Goal: Task Accomplishment & Management: Manage account settings

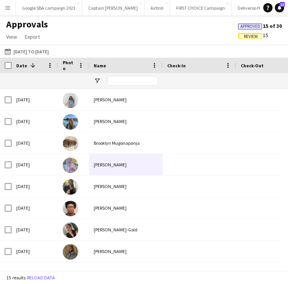
scroll to position [41, 0]
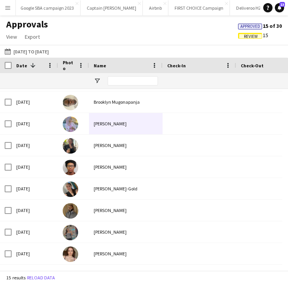
click at [9, 13] on button "Menu" at bounding box center [7, 7] width 15 height 15
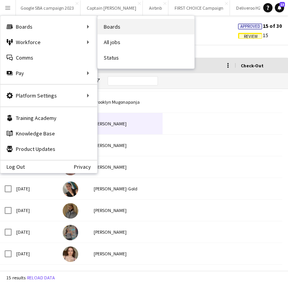
click at [116, 28] on link "Boards" at bounding box center [145, 26] width 97 height 15
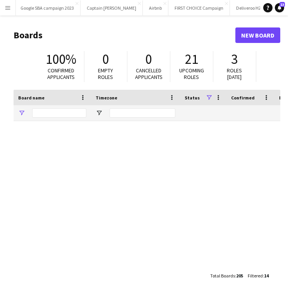
type input "*********"
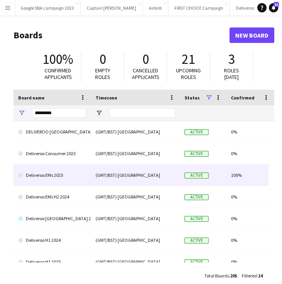
click at [66, 175] on link "Deliveroo EMs 2025" at bounding box center [52, 175] width 68 height 22
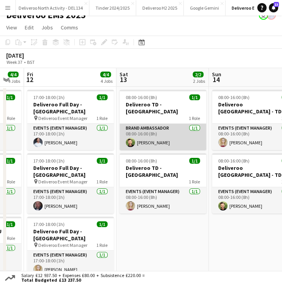
scroll to position [0, 254]
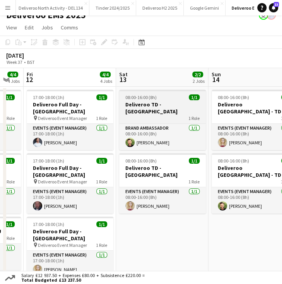
click at [166, 115] on div "1 Role" at bounding box center [162, 118] width 87 height 6
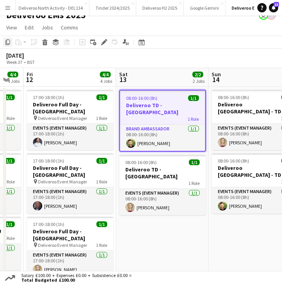
click at [8, 42] on icon "Copy" at bounding box center [8, 42] width 6 height 6
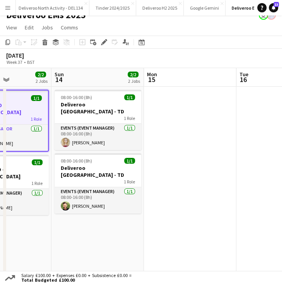
scroll to position [0, 284]
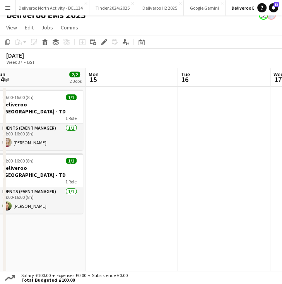
click at [129, 107] on app-date-cell at bounding box center [131, 223] width 92 height 272
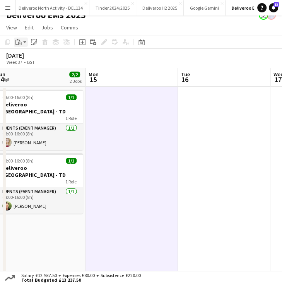
click at [23, 41] on div "Paste" at bounding box center [18, 42] width 9 height 9
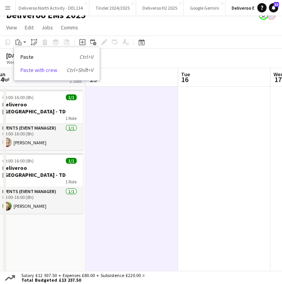
click at [41, 68] on link "Paste with crew Ctrl+Shift+V" at bounding box center [56, 70] width 73 height 7
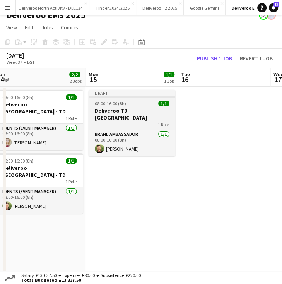
click at [138, 100] on app-job-card "Draft 08:00-16:00 (8h) 1/1 Deliveroo TD - Ireland 1 Role Brand Ambassador 1/1 0…" at bounding box center [132, 123] width 87 height 67
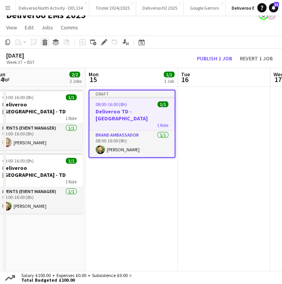
click at [48, 42] on icon "Delete" at bounding box center [45, 42] width 6 height 6
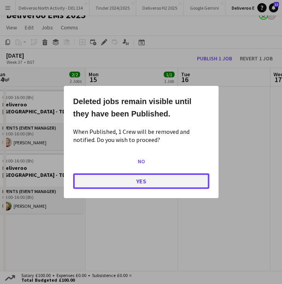
click at [161, 176] on button "Yes" at bounding box center [141, 180] width 136 height 15
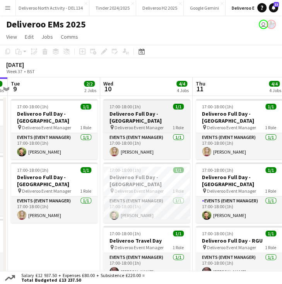
scroll to position [0, 362]
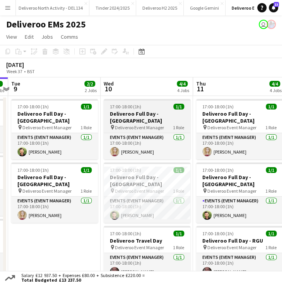
drag, startPoint x: 248, startPoint y: 123, endPoint x: 160, endPoint y: 113, distance: 88.3
click at [160, 113] on h3 "Deliveroo Full Day - Dublin" at bounding box center [147, 117] width 87 height 14
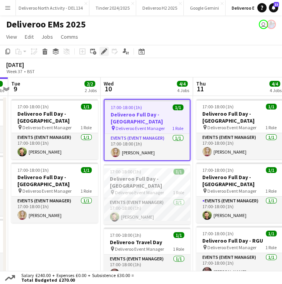
click at [101, 55] on div "Edit" at bounding box center [103, 51] width 9 height 9
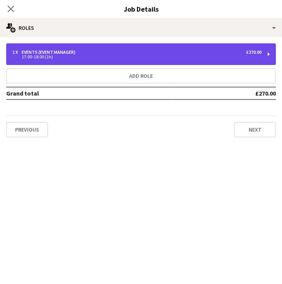
click at [96, 53] on div "1 x Events (Event Manager) £270.00" at bounding box center [136, 52] width 249 height 5
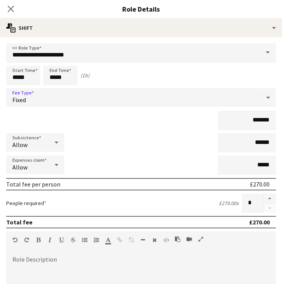
click at [67, 97] on div "Fixed" at bounding box center [133, 97] width 254 height 19
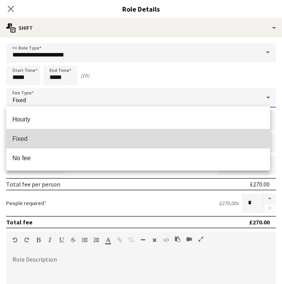
click at [57, 137] on span "Fixed" at bounding box center [137, 138] width 251 height 7
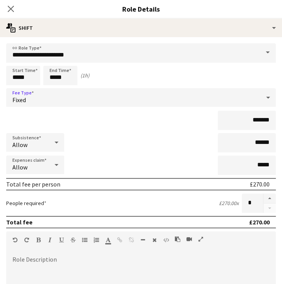
click at [172, 97] on div "Fixed" at bounding box center [133, 97] width 254 height 19
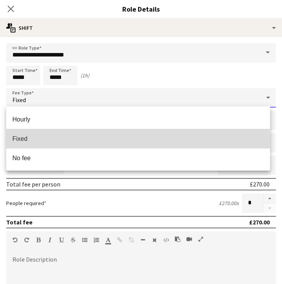
click at [32, 139] on span "Fixed" at bounding box center [137, 138] width 251 height 7
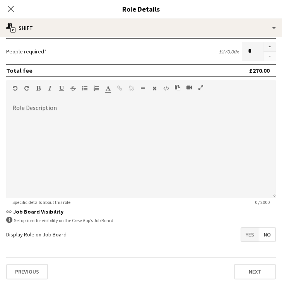
scroll to position [41, 0]
click at [10, 5] on app-icon "Close pop-in" at bounding box center [10, 8] width 11 height 11
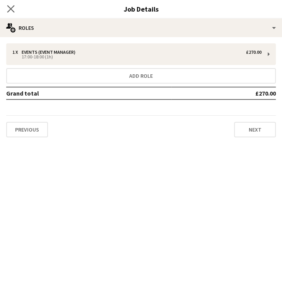
click at [14, 9] on app-icon "Close pop-in" at bounding box center [10, 8] width 11 height 11
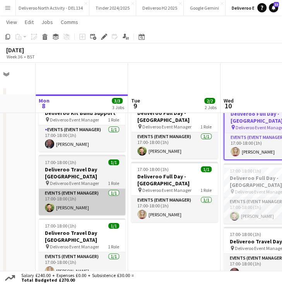
scroll to position [36, 0]
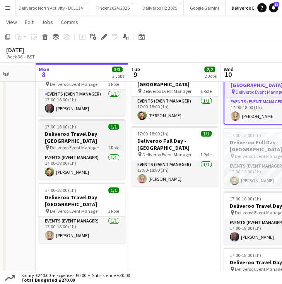
click at [67, 145] on span "Deliveroo Event Manager" at bounding box center [74, 148] width 49 height 6
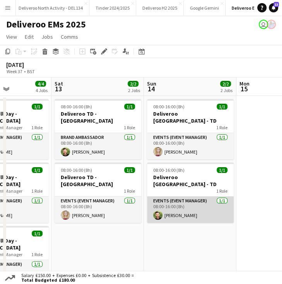
scroll to position [0, 227]
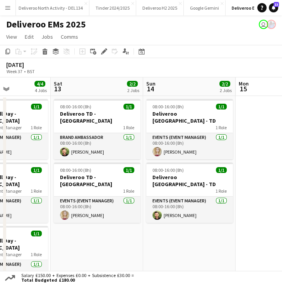
click at [14, 10] on button "Menu" at bounding box center [7, 7] width 15 height 15
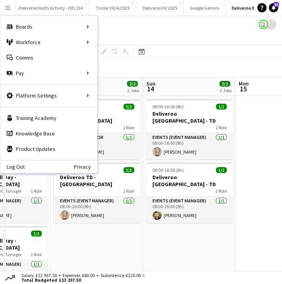
click at [118, 23] on div "Deliveroo EMs 2025 user" at bounding box center [141, 22] width 282 height 15
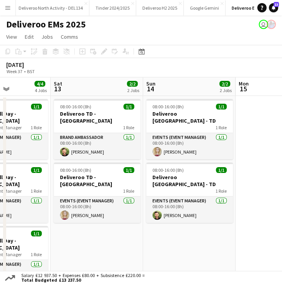
click at [9, 7] on app-icon "Menu" at bounding box center [8, 8] width 6 height 6
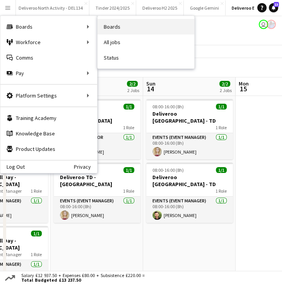
click at [104, 26] on link "Boards" at bounding box center [145, 26] width 97 height 15
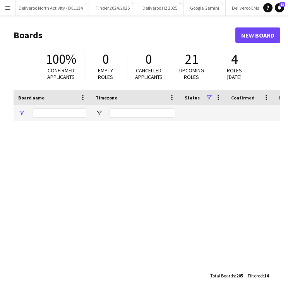
type input "*********"
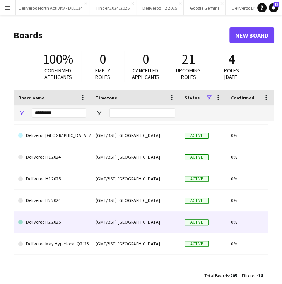
scroll to position [91, 0]
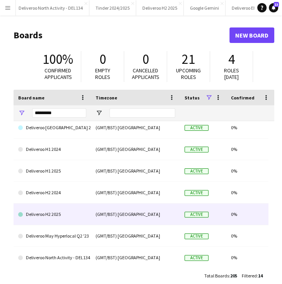
click at [67, 214] on link "Deliveroo H2 2025" at bounding box center [52, 214] width 68 height 22
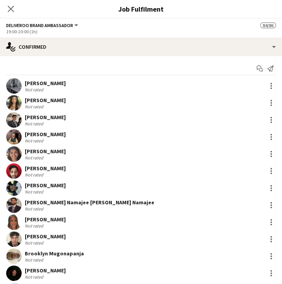
scroll to position [0, 391]
drag, startPoint x: 120, startPoint y: 164, endPoint x: 140, endPoint y: 157, distance: 21.3
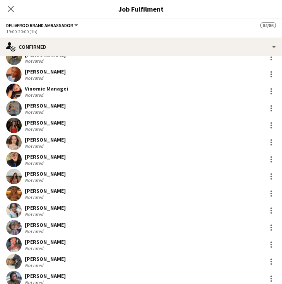
scroll to position [1279, 0]
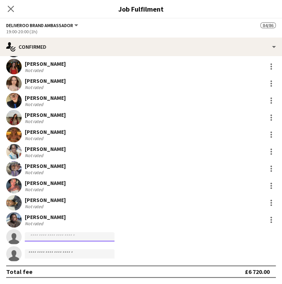
click at [46, 232] on input at bounding box center [70, 236] width 90 height 9
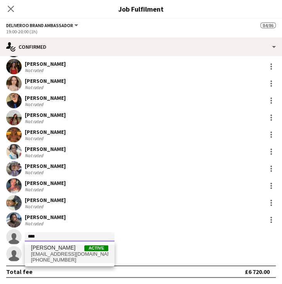
type input "****"
click at [54, 253] on span "jomiadedeji@gmail.com" at bounding box center [69, 254] width 77 height 6
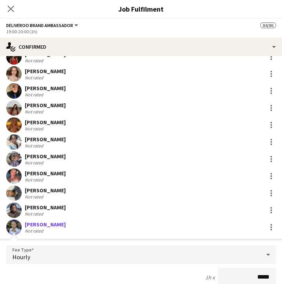
scroll to position [1426, 0]
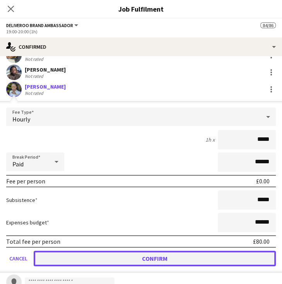
click at [119, 258] on button "Confirm" at bounding box center [155, 258] width 242 height 15
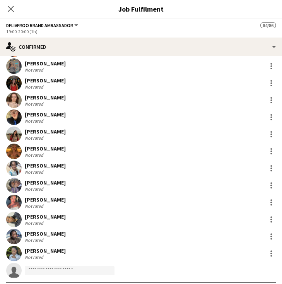
scroll to position [1279, 0]
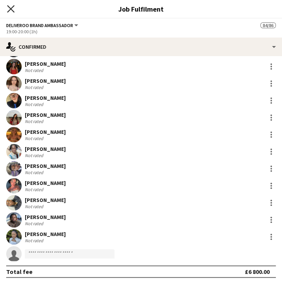
click at [9, 9] on icon "Close pop-in" at bounding box center [10, 8] width 7 height 7
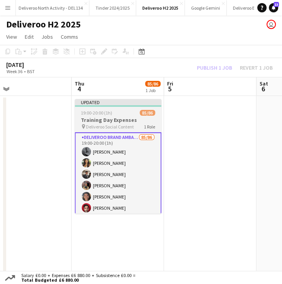
click at [143, 107] on app-job-card "Updated 19:00-20:00 (1h) 85/86 Training Day Expenses pin Deliveroo Social Conte…" at bounding box center [118, 156] width 87 height 114
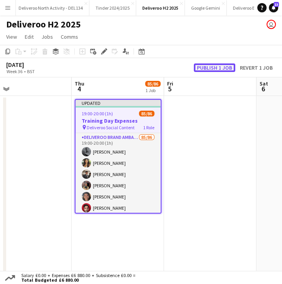
click at [214, 70] on button "Publish 1 job" at bounding box center [214, 67] width 41 height 9
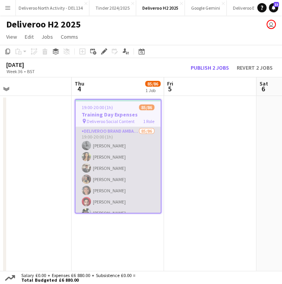
scroll to position [425, 0]
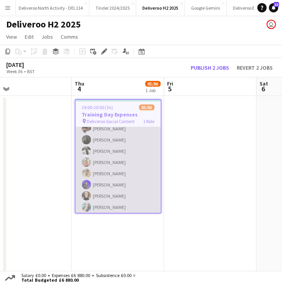
click at [110, 169] on app-card-role "Deliveroo Brand Ambassador 85/86 19:00-20:00 (1h) Namicha Jackson Sharday Cumbe…" at bounding box center [117, 195] width 85 height 989
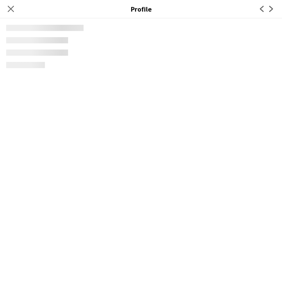
scroll to position [483, 0]
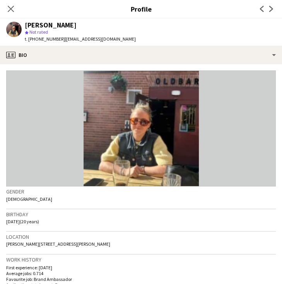
click at [16, 17] on div "Close pop-in" at bounding box center [11, 9] width 22 height 18
click at [14, 13] on app-icon "Close pop-in" at bounding box center [10, 8] width 11 height 11
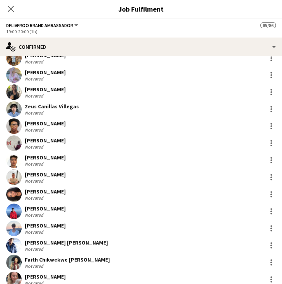
scroll to position [1279, 0]
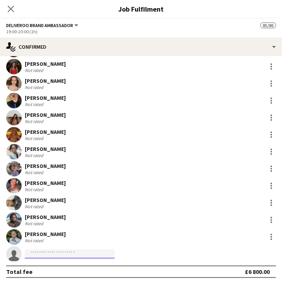
click at [62, 253] on input at bounding box center [70, 253] width 90 height 9
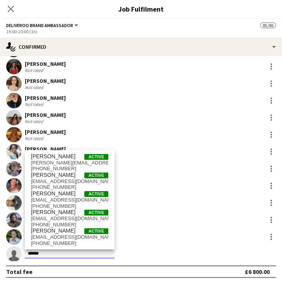
click at [51, 257] on input "*****" at bounding box center [70, 253] width 90 height 9
drag, startPoint x: 51, startPoint y: 257, endPoint x: 20, endPoint y: 254, distance: 30.7
click at [20, 254] on app-invite-slot "single-neutral-actions *****" at bounding box center [141, 253] width 282 height 15
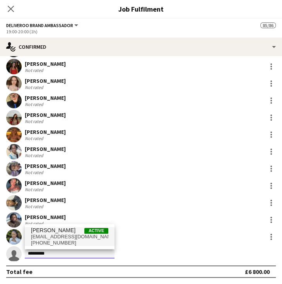
type input "*********"
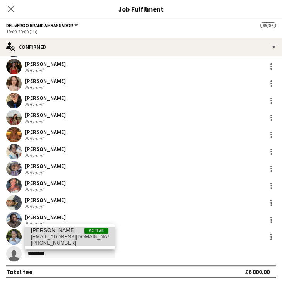
click at [56, 239] on span "rgjones38@outlook.com" at bounding box center [69, 237] width 77 height 6
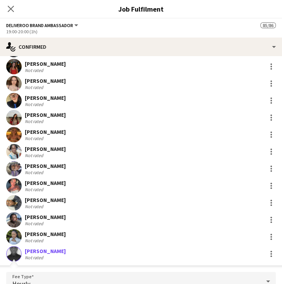
scroll to position [1409, 0]
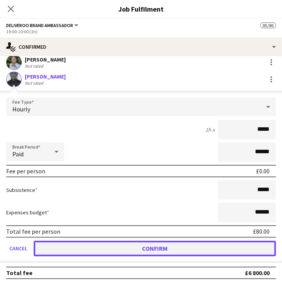
click at [212, 245] on button "Confirm" at bounding box center [155, 248] width 242 height 15
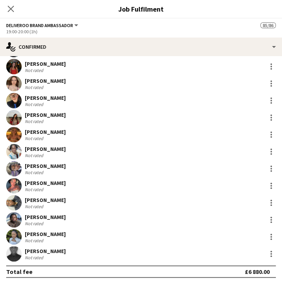
scroll to position [1279, 0]
click at [12, 6] on icon "Close pop-in" at bounding box center [10, 8] width 7 height 7
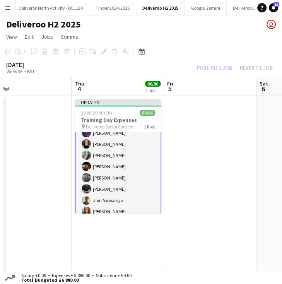
click at [139, 98] on app-date-cell "Updated 19:00-20:00 (1h) 86/86 Training Day Expenses pin Deliveroo Social Conte…" at bounding box center [118, 187] width 92 height 183
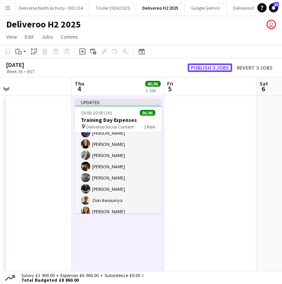
click at [196, 69] on button "Publish 3 jobs" at bounding box center [210, 67] width 44 height 9
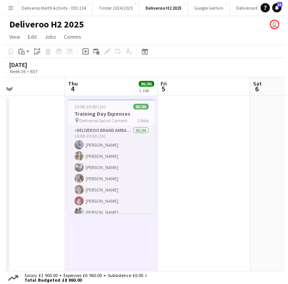
scroll to position [0, 305]
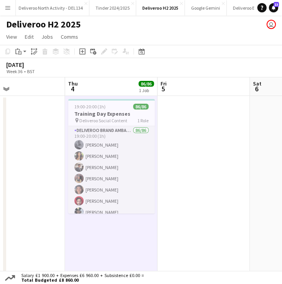
click at [12, 10] on button "Menu" at bounding box center [7, 7] width 15 height 15
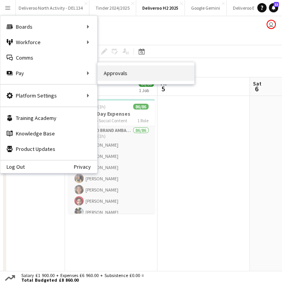
click at [120, 70] on link "Approvals" at bounding box center [145, 72] width 97 height 15
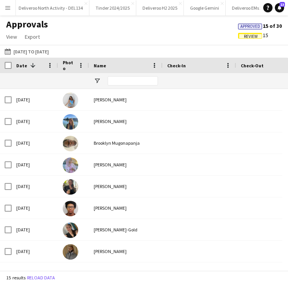
click at [249, 38] on span "Review" at bounding box center [251, 36] width 14 height 5
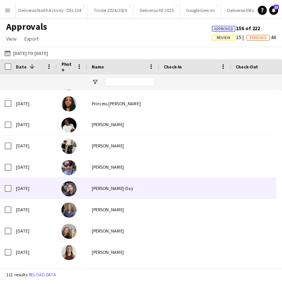
scroll to position [374, 0]
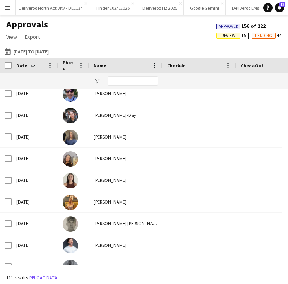
click at [6, 5] on app-icon "Menu" at bounding box center [8, 8] width 6 height 6
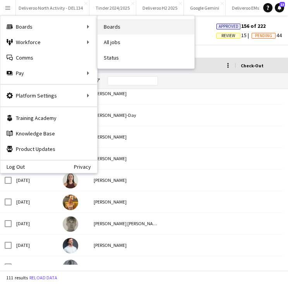
click at [116, 19] on link "Boards" at bounding box center [145, 26] width 97 height 15
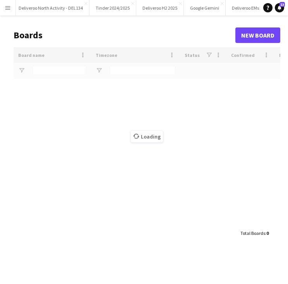
type input "*********"
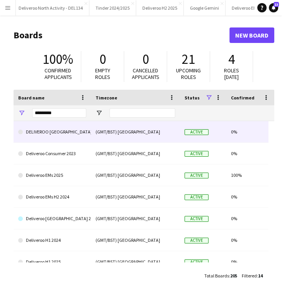
click at [95, 129] on div "(GMT/BST) [GEOGRAPHIC_DATA]" at bounding box center [135, 131] width 89 height 21
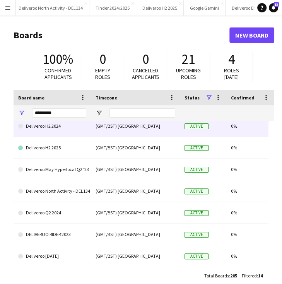
scroll to position [158, 0]
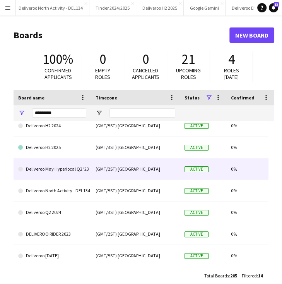
click at [70, 151] on link "Deliveroo H2 2025" at bounding box center [52, 148] width 68 height 22
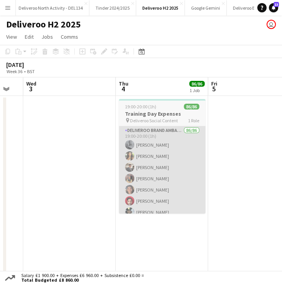
scroll to position [0, 348]
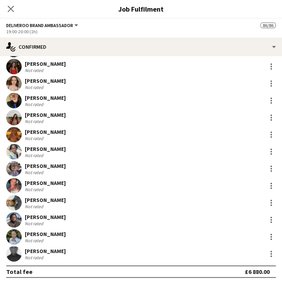
scroll to position [9, 0]
click at [10, 10] on icon at bounding box center [10, 8] width 7 height 7
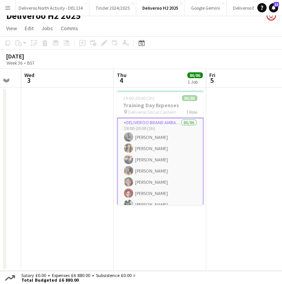
click at [138, 87] on app-date-cell "19:00-20:00 (1h) 86/86 Training Day Expenses pin Deliveroo Social Content 1 Rol…" at bounding box center [160, 178] width 92 height 183
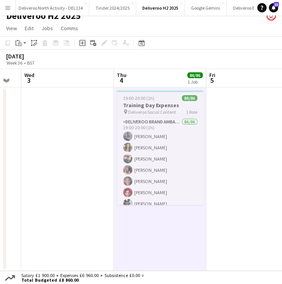
click at [136, 94] on app-job-card "19:00-20:00 (1h) 86/86 Training Day Expenses pin Deliveroo Social Content 1 Rol…" at bounding box center [160, 148] width 87 height 114
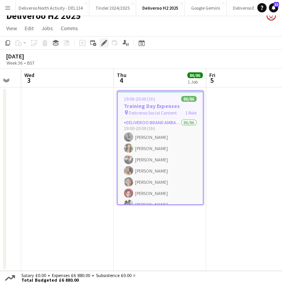
click at [102, 44] on icon at bounding box center [104, 43] width 4 height 4
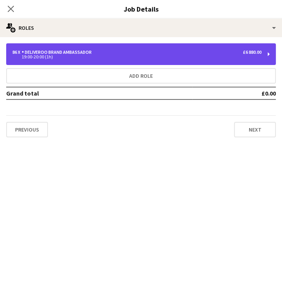
click at [113, 58] on div "19:00-20:00 (1h)" at bounding box center [136, 57] width 249 height 4
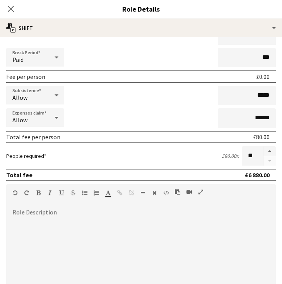
scroll to position [87, 0]
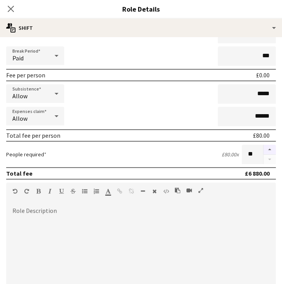
click at [263, 149] on button "button" at bounding box center [269, 150] width 12 height 10
type input "**"
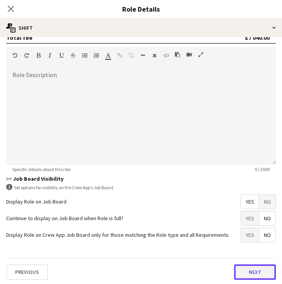
click at [248, 264] on button "Next" at bounding box center [255, 271] width 42 height 15
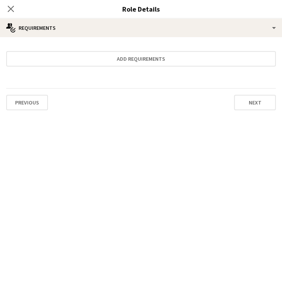
scroll to position [0, 0]
click at [252, 109] on button "Next" at bounding box center [255, 102] width 42 height 15
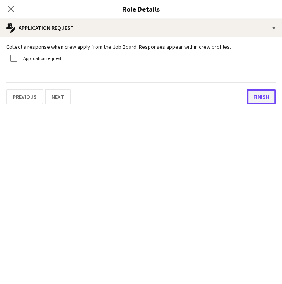
click at [253, 93] on button "Finish" at bounding box center [261, 96] width 29 height 15
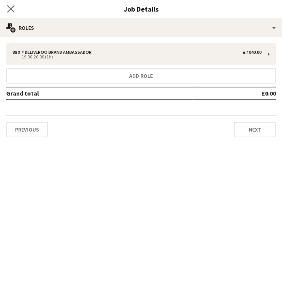
click at [12, 14] on app-icon "Close pop-in" at bounding box center [10, 8] width 11 height 11
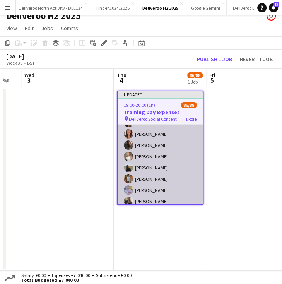
scroll to position [924, 0]
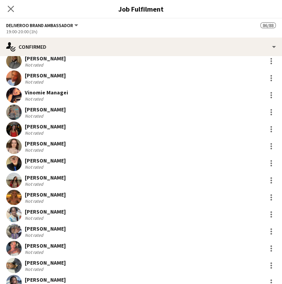
scroll to position [1313, 0]
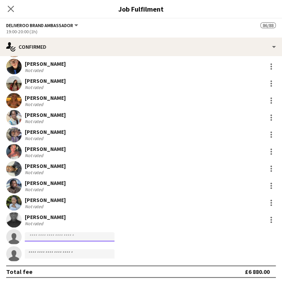
click at [66, 237] on input at bounding box center [70, 236] width 90 height 9
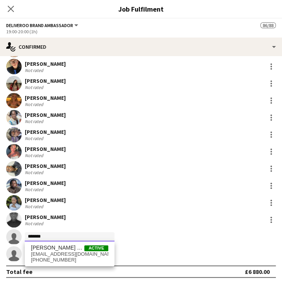
drag, startPoint x: 65, startPoint y: 238, endPoint x: 34, endPoint y: 239, distance: 31.7
click at [34, 239] on input "*******" at bounding box center [70, 236] width 90 height 9
type input "********"
click at [37, 246] on span "[PERSON_NAME]" at bounding box center [53, 247] width 44 height 7
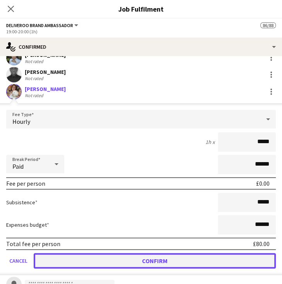
click at [181, 262] on button "Confirm" at bounding box center [155, 260] width 242 height 15
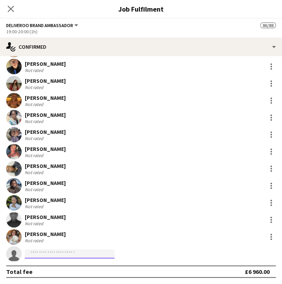
click at [55, 253] on input at bounding box center [70, 253] width 90 height 9
click at [42, 251] on input "********" at bounding box center [70, 253] width 90 height 9
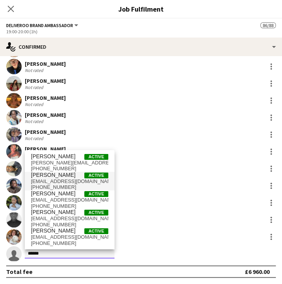
scroll to position [0, 0]
type input "******"
click at [139, 172] on div "Omonigho Ojeaga Not rated" at bounding box center [141, 168] width 282 height 15
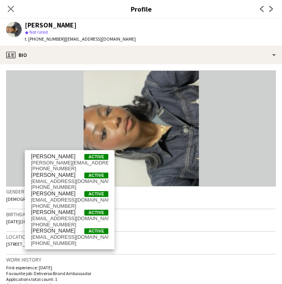
click at [18, 10] on div "Close pop-in" at bounding box center [11, 9] width 22 height 18
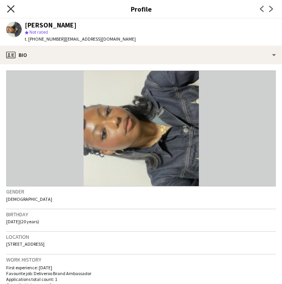
click at [9, 11] on icon "Close pop-in" at bounding box center [10, 8] width 7 height 7
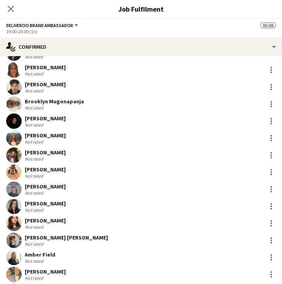
scroll to position [139, 0]
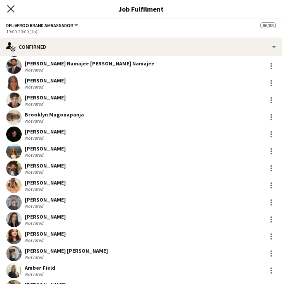
click at [12, 11] on icon "Close pop-in" at bounding box center [10, 8] width 7 height 7
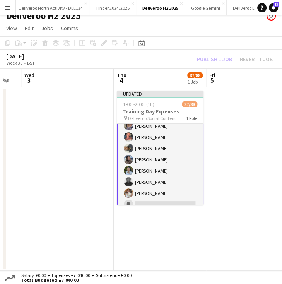
click at [8, 7] on app-icon "Menu" at bounding box center [8, 8] width 6 height 6
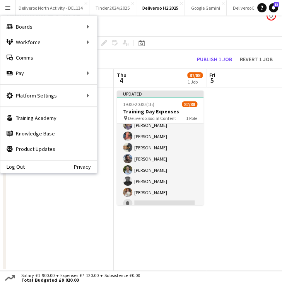
scroll to position [921, 0]
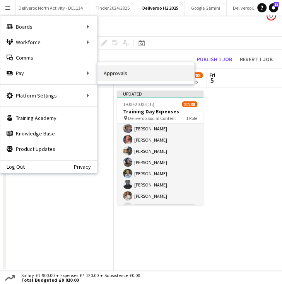
click at [132, 77] on link "Approvals" at bounding box center [145, 72] width 97 height 15
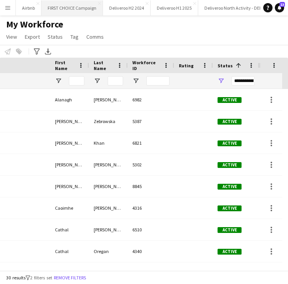
scroll to position [0, 128]
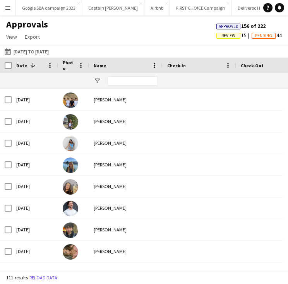
click at [222, 34] on span "Review" at bounding box center [228, 35] width 14 height 5
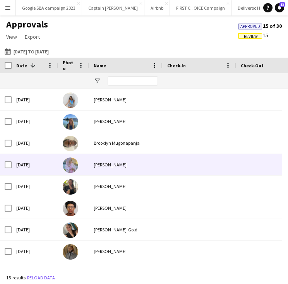
click at [135, 171] on div "[PERSON_NAME]" at bounding box center [125, 164] width 73 height 21
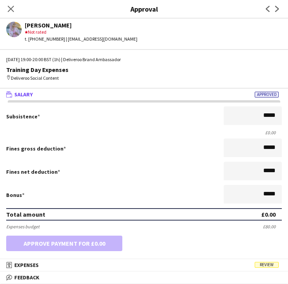
click at [197, 180] on div "Fines net deduction *****" at bounding box center [143, 172] width 275 height 20
click at [244, 268] on mat-panel-title "receipt Expenses Review" at bounding box center [142, 264] width 285 height 7
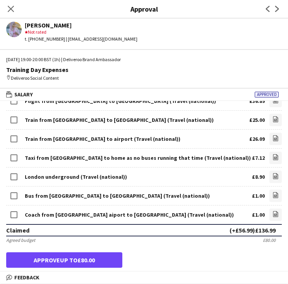
scroll to position [48, 0]
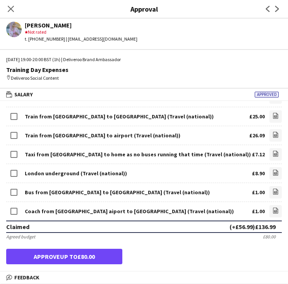
click at [120, 228] on div "Claimed (+£56.99) £136.99" at bounding box center [143, 226] width 275 height 12
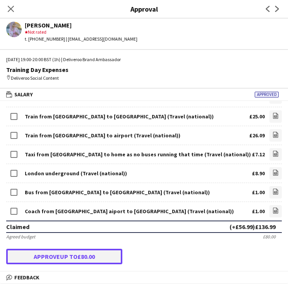
click at [96, 255] on button "Approve up to £80.00" at bounding box center [64, 256] width 116 height 15
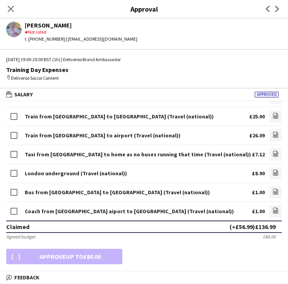
scroll to position [43, 0]
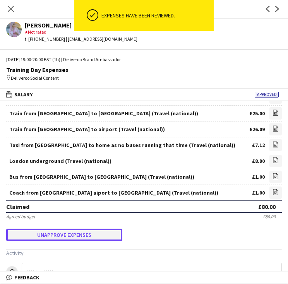
click at [79, 232] on button "Unapprove expenses" at bounding box center [64, 235] width 116 height 12
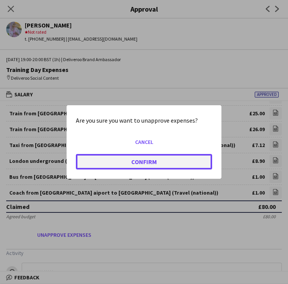
click at [166, 162] on button "Confirm" at bounding box center [144, 161] width 136 height 15
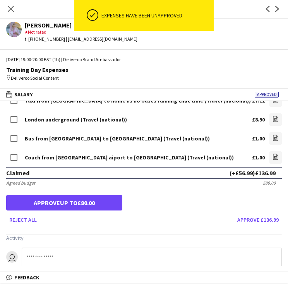
scroll to position [102, 0]
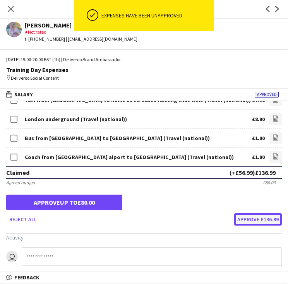
click at [240, 220] on button "Approve £136.99" at bounding box center [258, 219] width 48 height 12
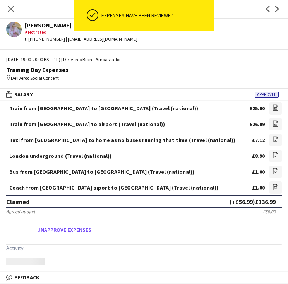
scroll to position [88, 0]
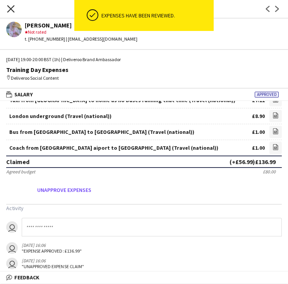
click at [8, 8] on icon "Close pop-in" at bounding box center [10, 8] width 7 height 7
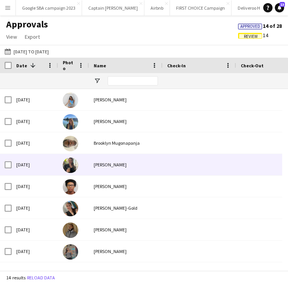
click at [113, 167] on div "[PERSON_NAME]" at bounding box center [125, 164] width 73 height 21
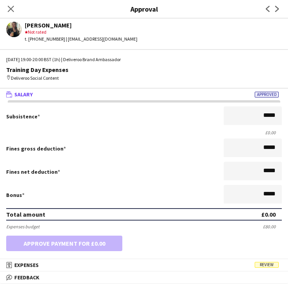
click at [161, 229] on div "Expenses budget £80.00" at bounding box center [143, 227] width 275 height 6
click at [218, 265] on mat-panel-title "receipt Expenses Review" at bounding box center [142, 264] width 285 height 7
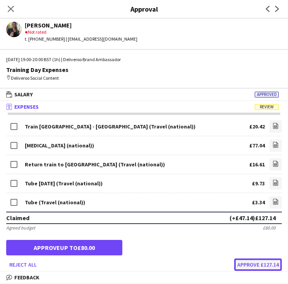
click at [263, 265] on button "Approve £127.14" at bounding box center [258, 264] width 48 height 12
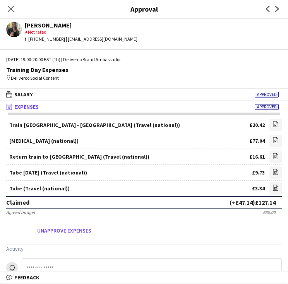
click at [159, 205] on div "Claimed (+£47.14) £127.14" at bounding box center [143, 202] width 275 height 12
click at [163, 198] on div "Claimed (+£47.14) £127.14" at bounding box center [143, 202] width 275 height 12
click at [9, 10] on icon at bounding box center [10, 8] width 7 height 7
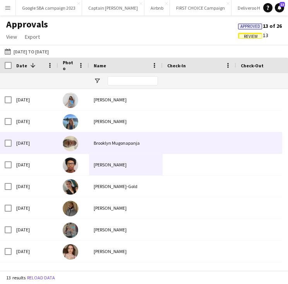
click at [120, 169] on div "[PERSON_NAME]" at bounding box center [125, 164] width 73 height 21
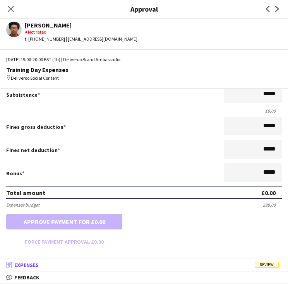
click at [240, 265] on mat-panel-title "receipt Expenses Review" at bounding box center [142, 264] width 285 height 7
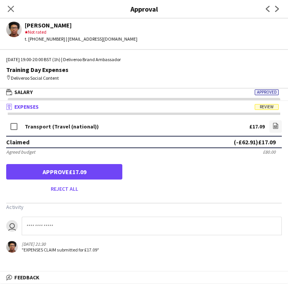
scroll to position [2, 0]
click at [151, 160] on form "Transport (Travel (national)) £17.09 file-image Claimed (-£62.91) £17.09 Agreed…" at bounding box center [144, 157] width 288 height 76
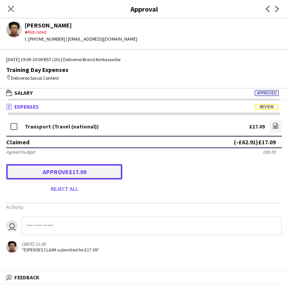
click at [97, 172] on button "Approve £17.09" at bounding box center [64, 171] width 116 height 15
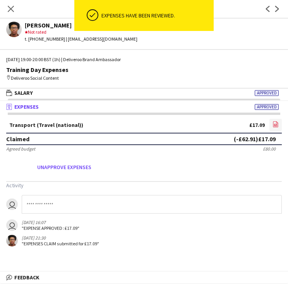
click at [277, 124] on icon at bounding box center [275, 124] width 5 height 6
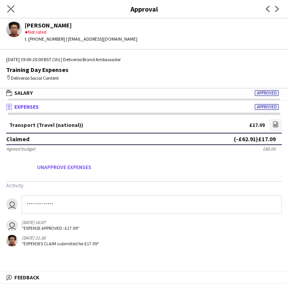
click at [12, 5] on app-icon "Close pop-in" at bounding box center [10, 8] width 11 height 11
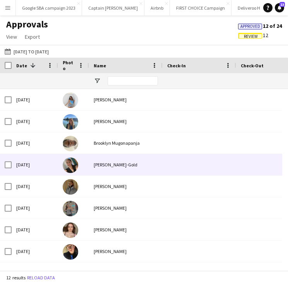
click at [93, 165] on div "[PERSON_NAME]-Gold" at bounding box center [125, 164] width 73 height 21
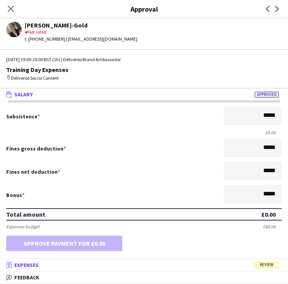
click at [244, 266] on mat-panel-title "receipt Expenses Review" at bounding box center [142, 264] width 285 height 7
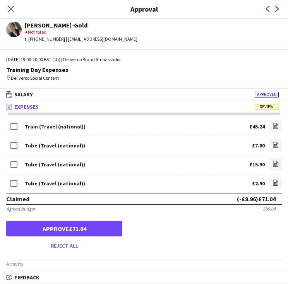
click at [263, 180] on div "Tube (Travel (national)) £2.90 file-image" at bounding box center [143, 183] width 275 height 19
click at [272, 182] on icon "file-image" at bounding box center [275, 182] width 6 height 6
click at [272, 164] on icon "file-image" at bounding box center [275, 164] width 6 height 6
click at [273, 143] on icon at bounding box center [275, 145] width 5 height 6
click at [269, 165] on link "file-image" at bounding box center [275, 164] width 12 height 12
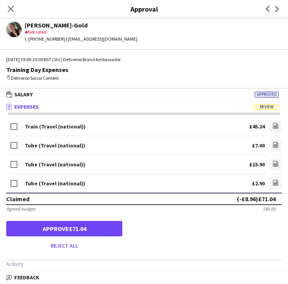
scroll to position [79, 0]
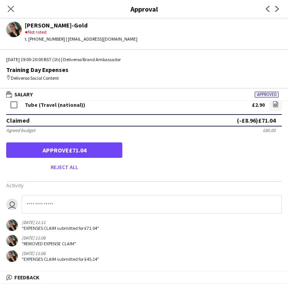
click at [37, 205] on input at bounding box center [152, 204] width 260 height 19
type input "*"
type input "**********"
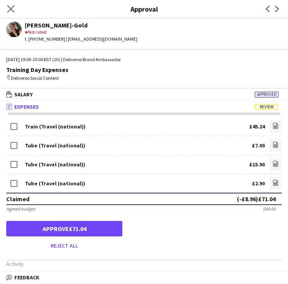
click at [10, 5] on app-icon "Close pop-in" at bounding box center [10, 8] width 11 height 11
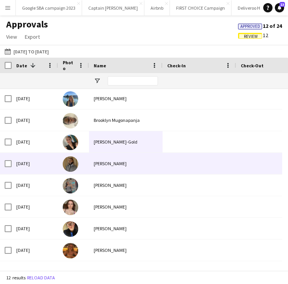
scroll to position [24, 0]
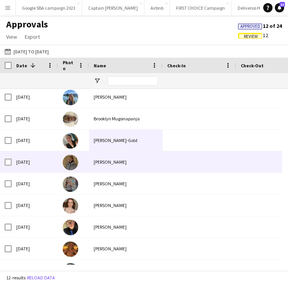
click at [128, 167] on div "[PERSON_NAME]" at bounding box center [125, 161] width 73 height 21
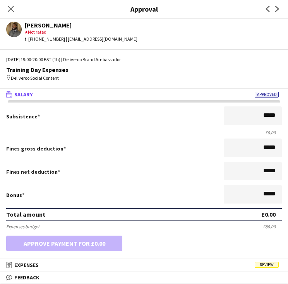
click at [81, 205] on form "Subsistence ***** £0.00 Fines gross deduction ***** Fines net deduction ***** B…" at bounding box center [144, 187] width 288 height 163
click at [133, 263] on mat-panel-title "receipt Expenses Review" at bounding box center [142, 264] width 285 height 7
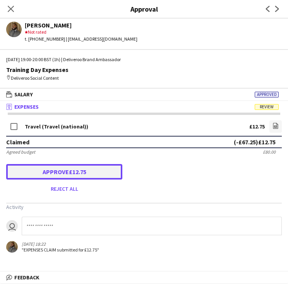
click at [90, 173] on button "Approve £12.75" at bounding box center [64, 171] width 116 height 15
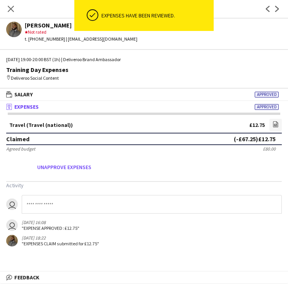
click at [15, 10] on div "Close pop-in" at bounding box center [11, 9] width 22 height 18
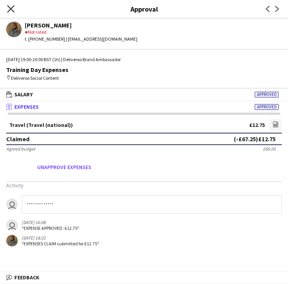
click at [10, 10] on icon "Close pop-in" at bounding box center [10, 8] width 7 height 7
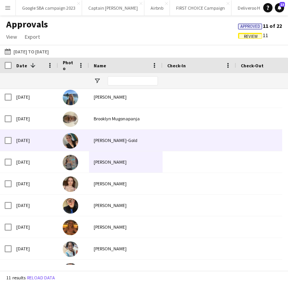
scroll to position [63, 0]
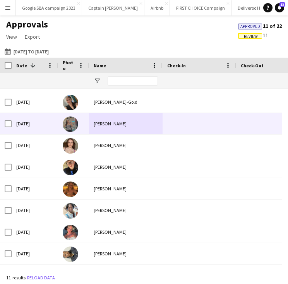
click at [120, 118] on div "[PERSON_NAME]" at bounding box center [125, 123] width 73 height 21
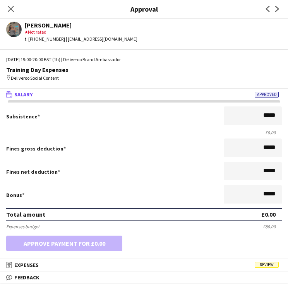
click at [102, 203] on div "Bonus *****" at bounding box center [143, 195] width 275 height 20
click at [242, 265] on mat-panel-title "receipt Expenses Review" at bounding box center [142, 264] width 285 height 7
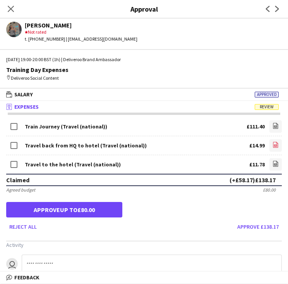
click at [272, 143] on icon "file-image" at bounding box center [275, 145] width 6 height 6
click at [273, 166] on icon at bounding box center [275, 164] width 5 height 6
click at [272, 142] on icon "file-image" at bounding box center [275, 145] width 6 height 6
click at [81, 262] on input at bounding box center [152, 264] width 260 height 19
type input "**********"
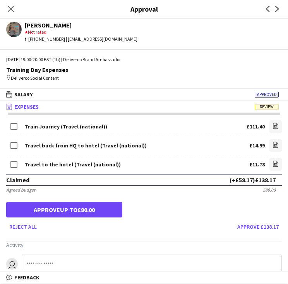
click at [6, 8] on div "Close pop-in" at bounding box center [11, 9] width 22 height 18
click at [19, 11] on div "Close pop-in" at bounding box center [11, 9] width 22 height 18
click at [15, 9] on app-icon "Close pop-in" at bounding box center [10, 8] width 11 height 11
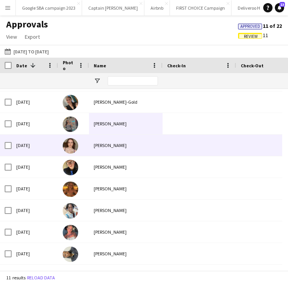
click at [104, 146] on div "[PERSON_NAME]" at bounding box center [125, 145] width 73 height 21
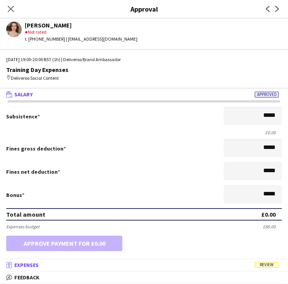
click at [244, 268] on mat-panel-title "receipt Expenses Review" at bounding box center [142, 264] width 285 height 7
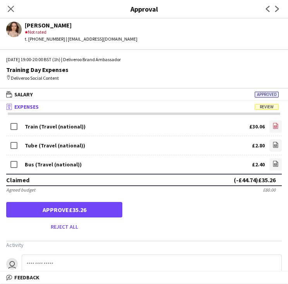
click at [269, 126] on link "file-image" at bounding box center [275, 126] width 12 height 12
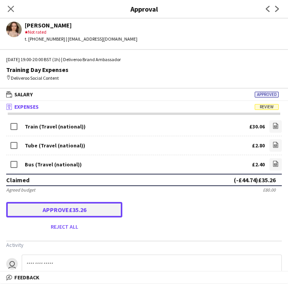
click at [89, 208] on button "Approve £35.26" at bounding box center [64, 209] width 116 height 15
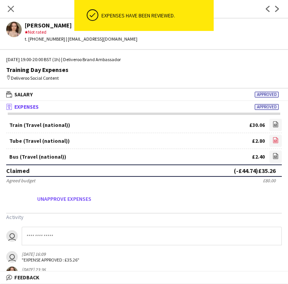
scroll to position [41, 0]
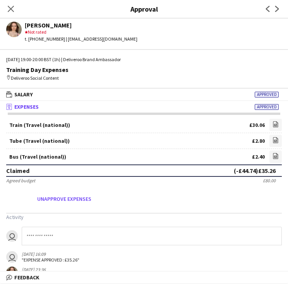
click at [106, 211] on app-approvals-popin-expenses-tab "Train (Travel (national)) £30.06 file-image Tube (Travel (national)) £2.80 file…" at bounding box center [144, 198] width 288 height 159
click at [169, 196] on form "Train (Travel (national)) £30.06 file-image Tube (Travel (national)) £2.80 file…" at bounding box center [144, 162] width 288 height 86
click at [8, 7] on icon "Close pop-in" at bounding box center [10, 8] width 7 height 7
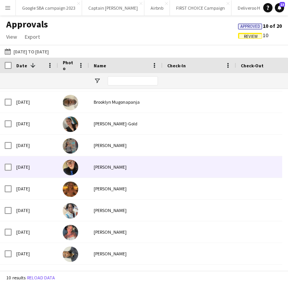
click at [114, 172] on div "[PERSON_NAME]" at bounding box center [125, 166] width 73 height 21
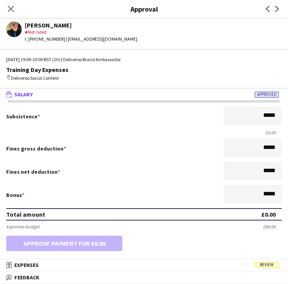
click at [158, 200] on div "Bonus *****" at bounding box center [143, 195] width 275 height 20
click at [195, 261] on mat-expansion-panel-header "receipt Expenses Review" at bounding box center [144, 265] width 288 height 12
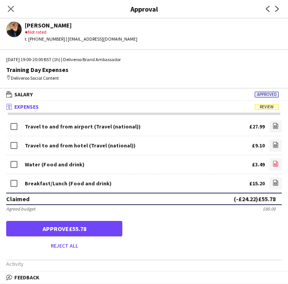
click at [269, 164] on link "file-image" at bounding box center [275, 164] width 12 height 12
click at [272, 143] on icon "file-image" at bounding box center [275, 145] width 6 height 6
click at [274, 125] on icon at bounding box center [275, 126] width 3 height 2
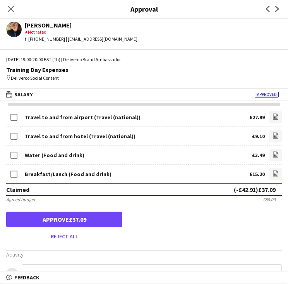
scroll to position [0, 0]
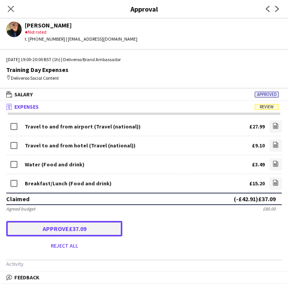
click at [83, 225] on button "Approve £37.09" at bounding box center [64, 228] width 116 height 15
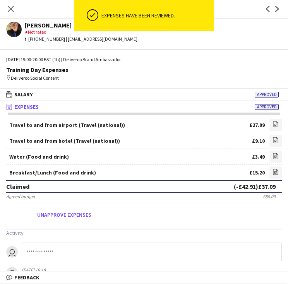
scroll to position [32, 0]
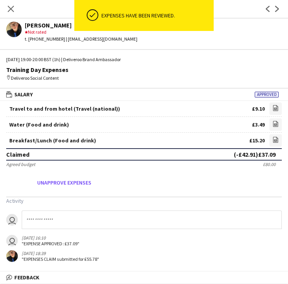
click at [94, 231] on app-messages "user user [DATE] 16:10 "EXPENSE APPROVED: £37.09" [DATE] 18:39 "EXPENSES CLAIM …" at bounding box center [144, 235] width 288 height 51
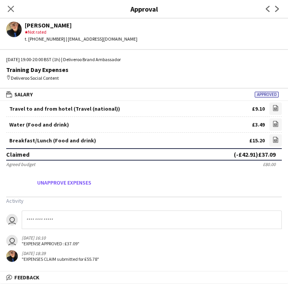
click at [88, 219] on input at bounding box center [152, 219] width 260 height 19
type input "**********"
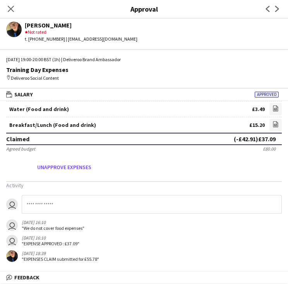
click at [96, 207] on input at bounding box center [152, 204] width 260 height 19
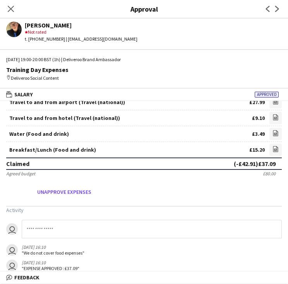
scroll to position [0, 0]
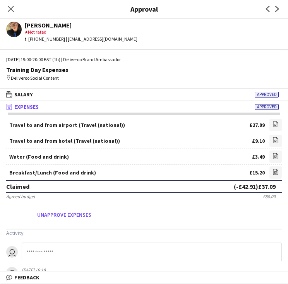
click at [154, 165] on div "Breakfast/Lunch (Food and drink) £15.20 file-image" at bounding box center [143, 172] width 275 height 15
click at [72, 116] on div "Travel to and from airport (Travel (national)) £27.99 file-image Travel to and …" at bounding box center [144, 216] width 288 height 207
click at [16, 9] on div "Close pop-in" at bounding box center [11, 9] width 22 height 18
click at [12, 9] on icon "Close pop-in" at bounding box center [10, 8] width 7 height 7
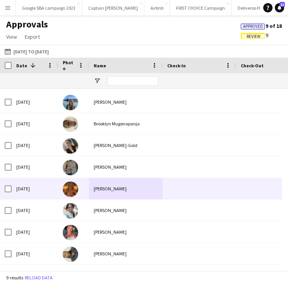
click at [99, 190] on div "[PERSON_NAME]" at bounding box center [125, 188] width 73 height 21
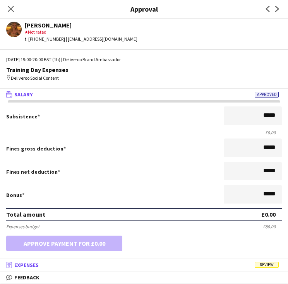
click at [266, 264] on span "Review" at bounding box center [267, 265] width 24 height 6
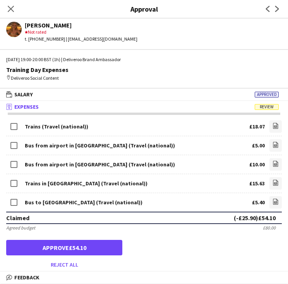
click at [152, 217] on div "Claimed (-£25.90) £54.10" at bounding box center [143, 218] width 275 height 12
click at [269, 129] on link "file-image" at bounding box center [275, 126] width 12 height 12
click at [274, 144] on icon at bounding box center [275, 145] width 3 height 2
click at [272, 165] on icon "file-image" at bounding box center [275, 164] width 6 height 6
click at [273, 166] on icon at bounding box center [275, 164] width 5 height 6
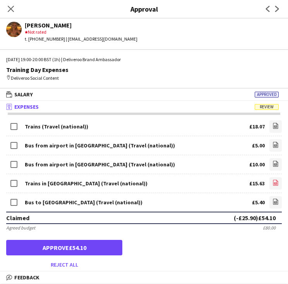
click at [272, 188] on link "file-image" at bounding box center [275, 183] width 12 height 12
click at [269, 200] on link "file-image" at bounding box center [275, 202] width 12 height 12
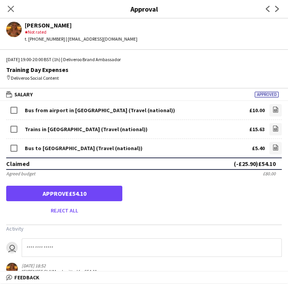
scroll to position [67, 0]
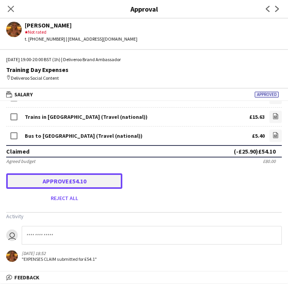
click at [102, 181] on button "Approve £54.10" at bounding box center [64, 180] width 116 height 15
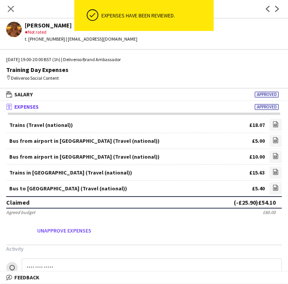
scroll to position [0, 0]
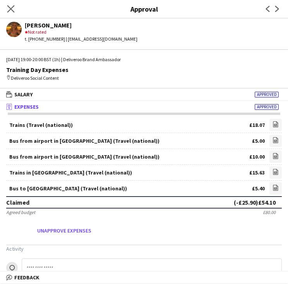
click at [6, 6] on app-icon "Close pop-in" at bounding box center [10, 8] width 11 height 11
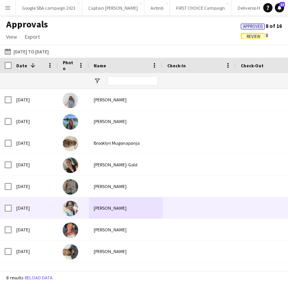
click at [126, 206] on div "[PERSON_NAME]" at bounding box center [125, 207] width 73 height 21
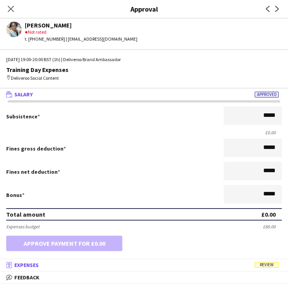
click at [236, 262] on mat-panel-title "receipt Expenses Review" at bounding box center [142, 264] width 285 height 7
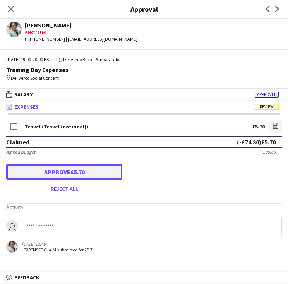
click at [106, 174] on button "Approve £5.70" at bounding box center [64, 171] width 116 height 15
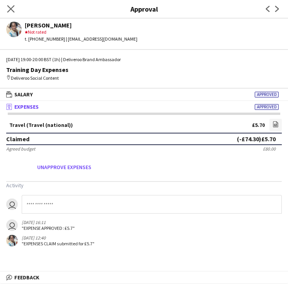
click at [12, 12] on app-icon "Close pop-in" at bounding box center [10, 8] width 11 height 11
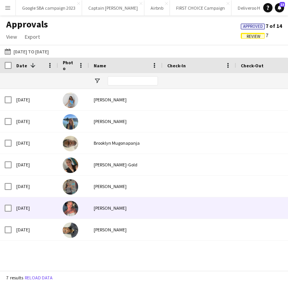
click at [113, 208] on div "[PERSON_NAME]" at bounding box center [125, 207] width 73 height 21
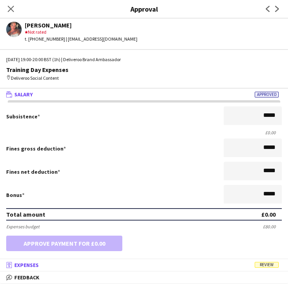
click at [253, 260] on mat-expansion-panel-header "receipt Expenses Review" at bounding box center [144, 265] width 288 height 12
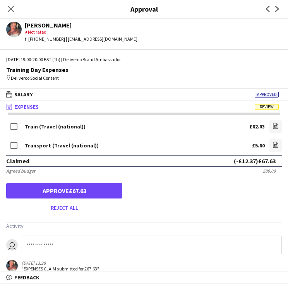
click at [187, 146] on div "Transport (Travel (national)) £5.60 file-image" at bounding box center [143, 145] width 275 height 19
click at [140, 186] on form "Train (Travel (national)) £62.03 file-image Transport (Travel (national)) £5.60…" at bounding box center [144, 166] width 288 height 95
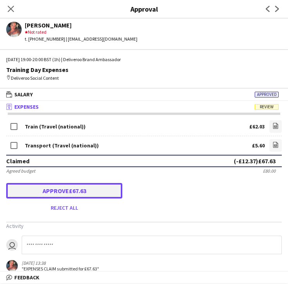
click at [104, 186] on button "Approve £67.63" at bounding box center [64, 190] width 116 height 15
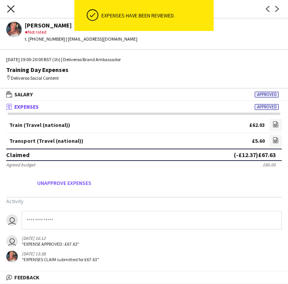
click at [12, 11] on icon "Close pop-in" at bounding box center [10, 8] width 7 height 7
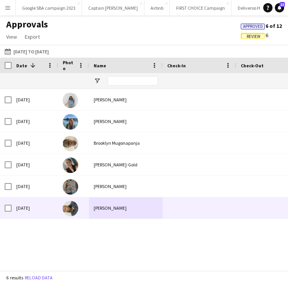
click at [100, 215] on div "[PERSON_NAME]" at bounding box center [125, 207] width 73 height 21
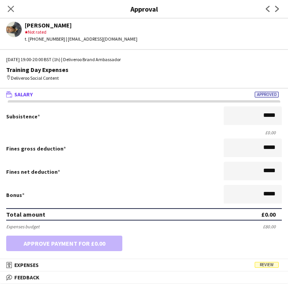
click at [241, 258] on form "Subsistence ***** £0.00 Fines gross deduction ***** Fines net deduction ***** B…" at bounding box center [144, 187] width 288 height 163
click at [241, 270] on mat-expansion-panel-header "receipt Expenses Review" at bounding box center [144, 265] width 288 height 12
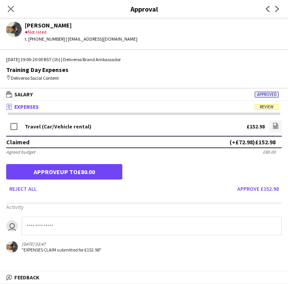
click at [277, 118] on div "Travel (Car/Vehicle rental) £152.98 file-image Claimed (+£72.98) £152.98 Agreed…" at bounding box center [144, 188] width 288 height 150
click at [273, 126] on icon "file-image" at bounding box center [275, 126] width 6 height 6
click at [275, 126] on icon "file-image" at bounding box center [275, 126] width 6 height 6
click at [145, 161] on form "Travel (Car/Vehicle rental) £152.98 file-image Claimed (+£72.98) £152.98 Agreed…" at bounding box center [144, 157] width 288 height 76
click at [259, 188] on button "Approve £152.98" at bounding box center [258, 189] width 48 height 12
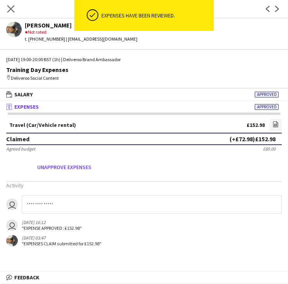
click at [14, 5] on app-icon "Close pop-in" at bounding box center [10, 8] width 11 height 11
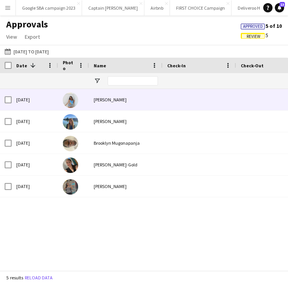
click at [113, 105] on div "[PERSON_NAME]" at bounding box center [125, 99] width 73 height 21
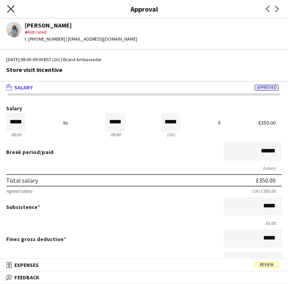
click at [10, 10] on icon at bounding box center [10, 8] width 7 height 7
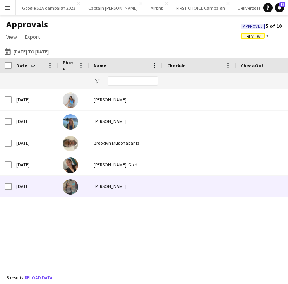
click at [122, 189] on div "[PERSON_NAME]" at bounding box center [125, 186] width 73 height 21
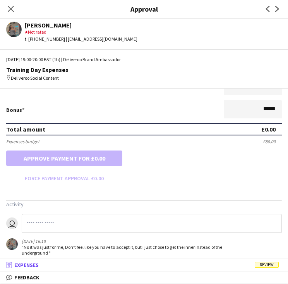
click at [177, 267] on mat-panel-title "receipt Expenses Review" at bounding box center [142, 264] width 285 height 7
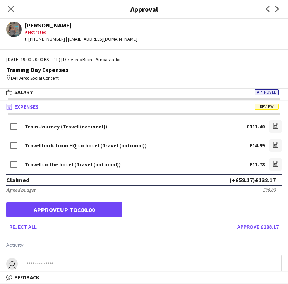
scroll to position [2, 0]
click at [247, 227] on button "Approve £126.39" at bounding box center [258, 226] width 48 height 12
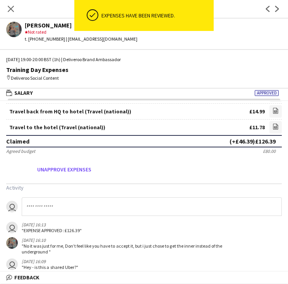
scroll to position [31, 0]
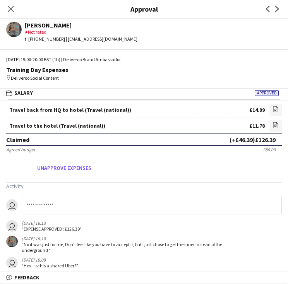
click at [63, 192] on app-approvals-popin-expenses-tab "Train Journey (Travel (national)) £111.40 file-image Travel back from HQ to hot…" at bounding box center [144, 196] width 288 height 217
click at [63, 205] on input at bounding box center [152, 205] width 260 height 19
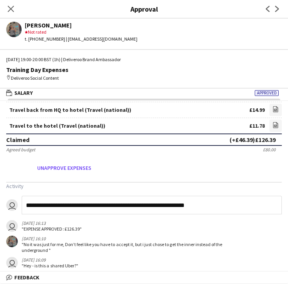
type input "**********"
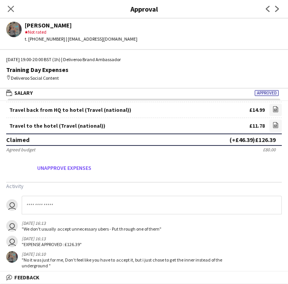
scroll to position [77, 0]
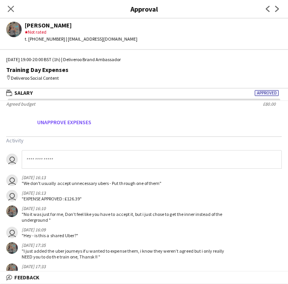
click at [135, 190] on div "user [DATE] 16:13 "EXPENSE APPROVED: £126.39"" at bounding box center [116, 196] width 220 height 12
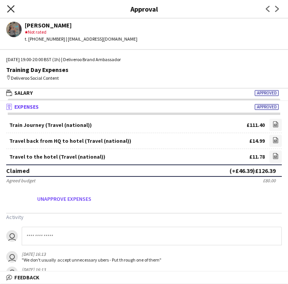
click at [11, 7] on icon "Close pop-in" at bounding box center [10, 8] width 7 height 7
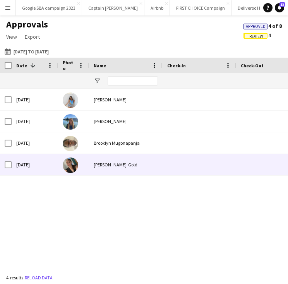
click at [102, 163] on div "[PERSON_NAME]-Gold" at bounding box center [125, 164] width 73 height 21
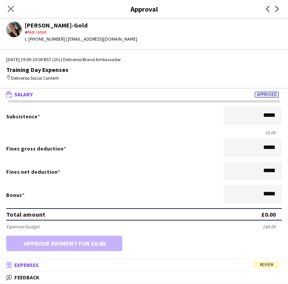
click at [218, 268] on mat-panel-title "receipt Expenses Review" at bounding box center [142, 264] width 285 height 7
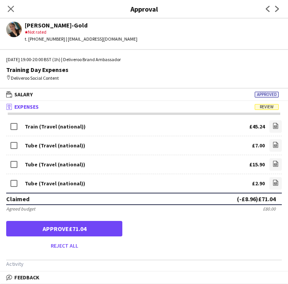
click at [16, 7] on div "Close pop-in" at bounding box center [11, 9] width 22 height 18
click at [11, 11] on icon "Close pop-in" at bounding box center [10, 8] width 7 height 7
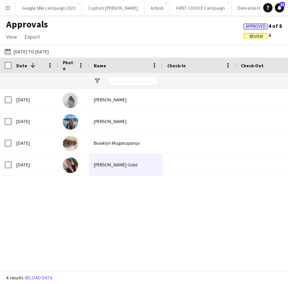
click at [272, 28] on span "Approved 4 of 8" at bounding box center [262, 25] width 38 height 7
click at [260, 25] on span "Approved" at bounding box center [256, 26] width 20 height 5
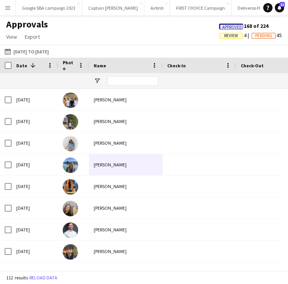
click at [260, 37] on span "Pending" at bounding box center [263, 35] width 17 height 5
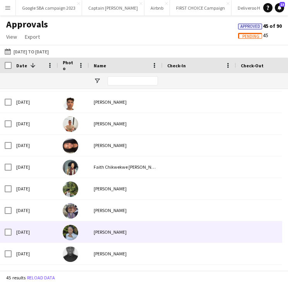
click at [156, 229] on div "[PERSON_NAME]" at bounding box center [125, 231] width 73 height 21
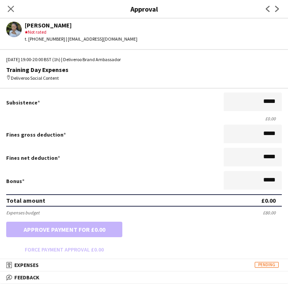
scroll to position [17, 0]
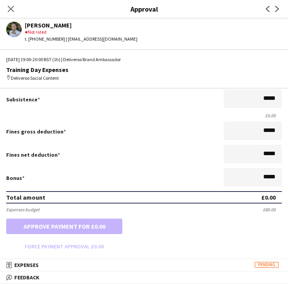
click at [15, 15] on div "Close pop-in" at bounding box center [11, 9] width 22 height 18
click at [14, 11] on app-icon "Close pop-in" at bounding box center [10, 8] width 11 height 11
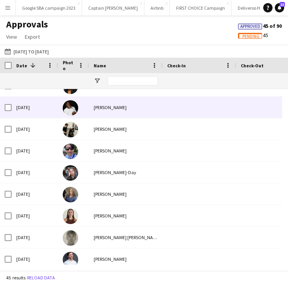
scroll to position [194, 0]
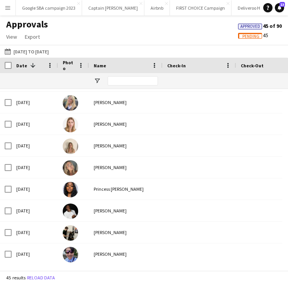
click at [6, 3] on button "Menu" at bounding box center [7, 7] width 15 height 15
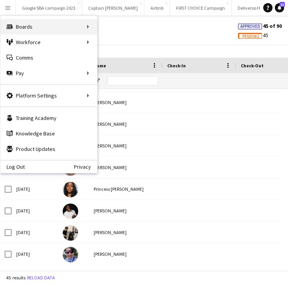
click at [91, 30] on div "Boards Boards" at bounding box center [48, 26] width 97 height 15
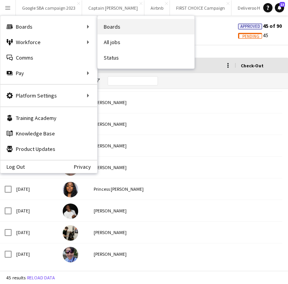
click at [111, 30] on link "Boards" at bounding box center [145, 26] width 97 height 15
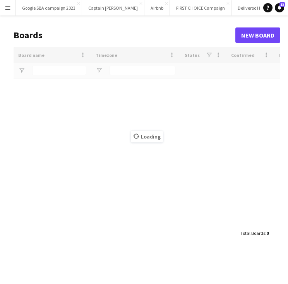
type input "*********"
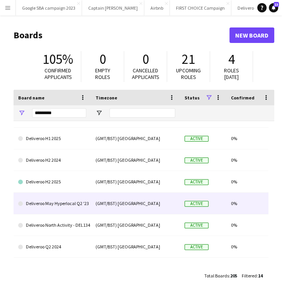
scroll to position [124, 0]
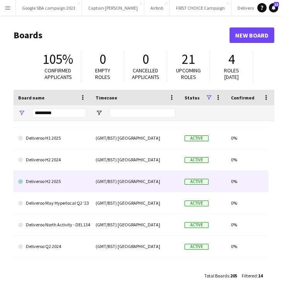
click at [67, 183] on link "Deliveroo H2 2025" at bounding box center [52, 182] width 68 height 22
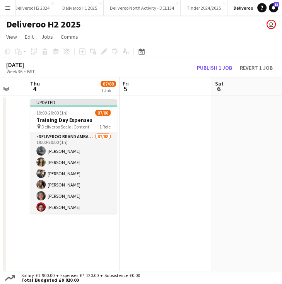
scroll to position [0, 157]
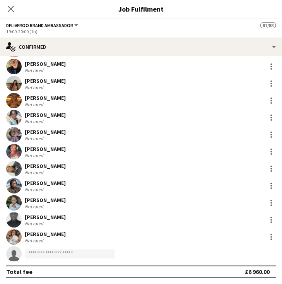
scroll to position [1310, 0]
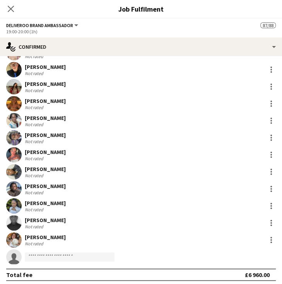
drag, startPoint x: 64, startPoint y: 104, endPoint x: 44, endPoint y: 133, distance: 35.3
click at [44, 133] on div "[PERSON_NAME]" at bounding box center [45, 135] width 41 height 7
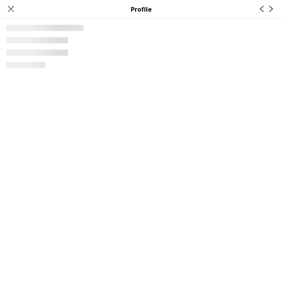
scroll to position [0, 0]
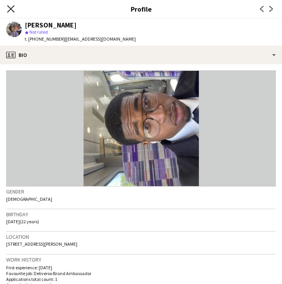
click at [9, 5] on icon "Close pop-in" at bounding box center [10, 8] width 7 height 7
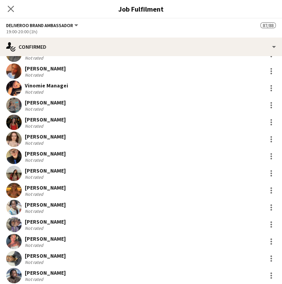
scroll to position [1209, 0]
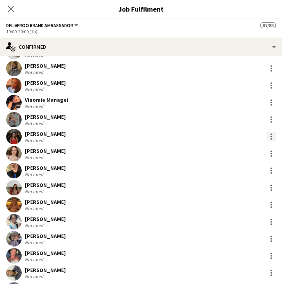
click at [266, 134] on div at bounding box center [270, 136] width 9 height 9
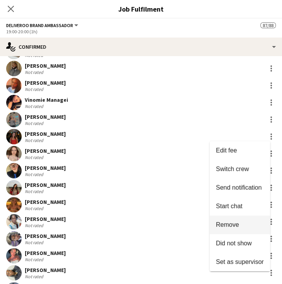
click at [239, 221] on span "Remove" at bounding box center [240, 224] width 48 height 7
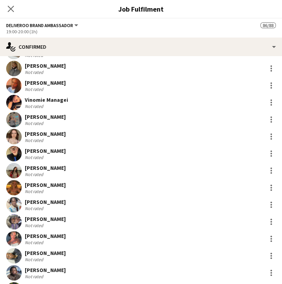
scroll to position [1313, 0]
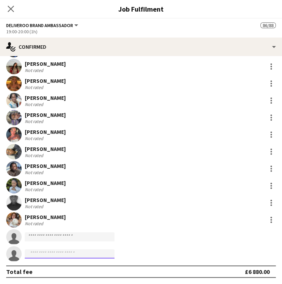
click at [54, 254] on input at bounding box center [70, 253] width 90 height 9
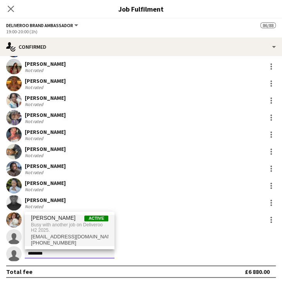
type input "********"
click at [56, 219] on span "[PERSON_NAME]" at bounding box center [53, 218] width 44 height 7
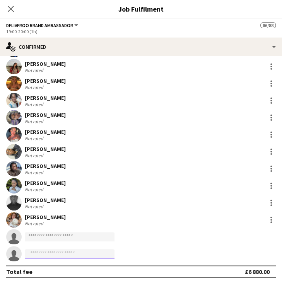
scroll to position [9, 0]
click at [77, 236] on input at bounding box center [70, 236] width 90 height 9
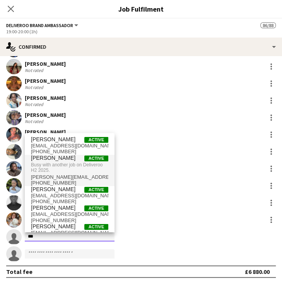
type input "***"
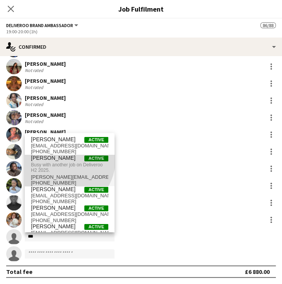
click at [59, 158] on span "[PERSON_NAME]" at bounding box center [53, 158] width 44 height 7
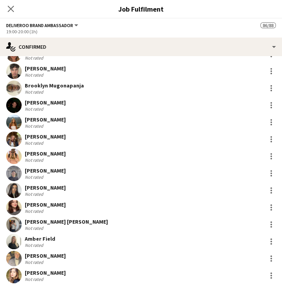
scroll to position [173, 0]
